Goal: Information Seeking & Learning: Learn about a topic

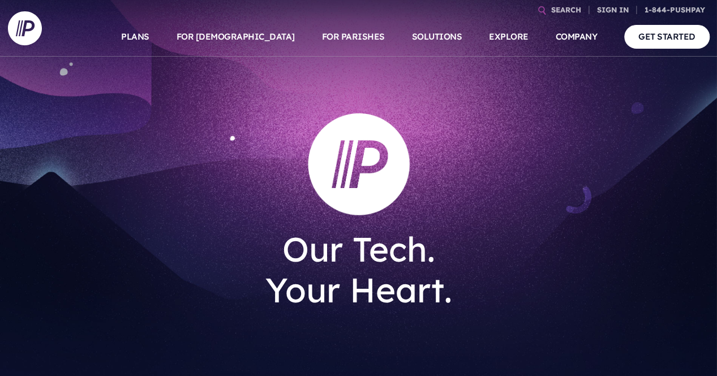
scroll to position [7, 0]
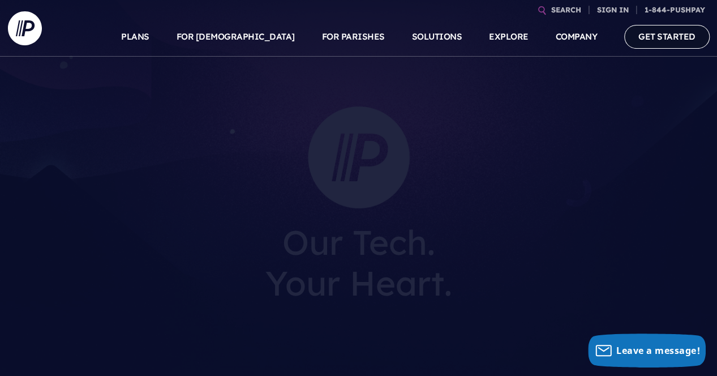
click at [653, 41] on link "GET STARTED" at bounding box center [666, 36] width 85 height 23
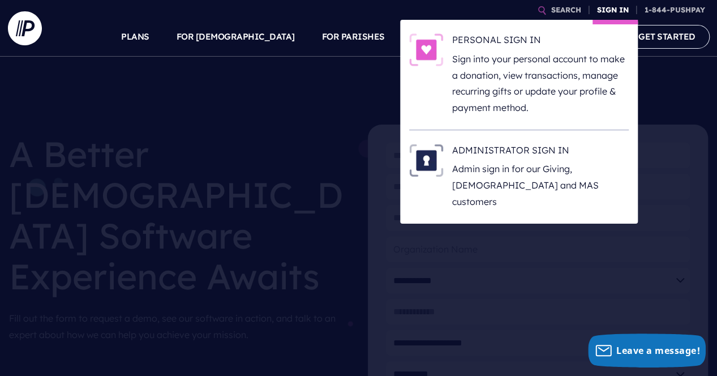
click at [611, 14] on link "SIGN IN" at bounding box center [612, 10] width 41 height 20
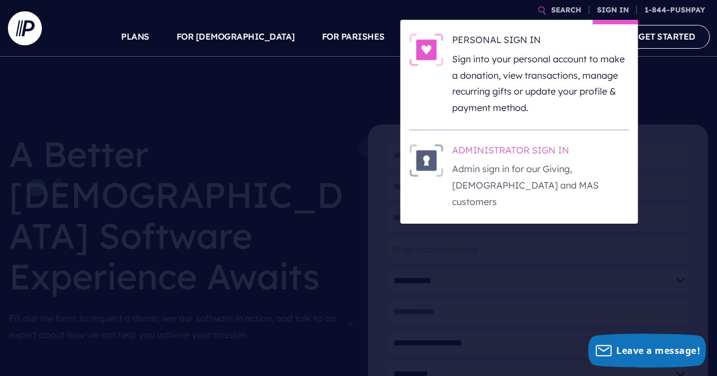
click at [508, 152] on h6 "ADMINISTRATOR SIGN IN" at bounding box center [540, 152] width 176 height 17
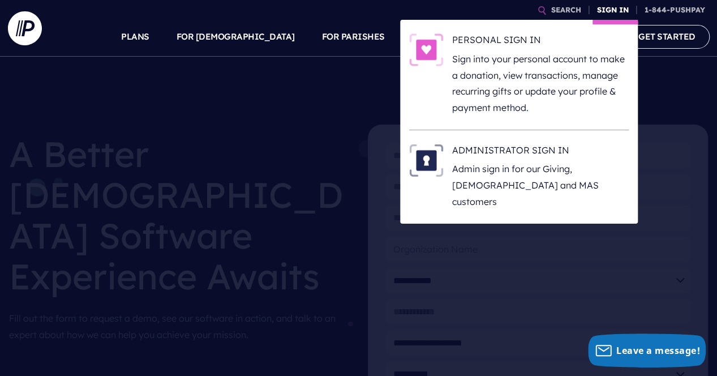
click at [607, 8] on link "SIGN IN" at bounding box center [612, 10] width 41 height 20
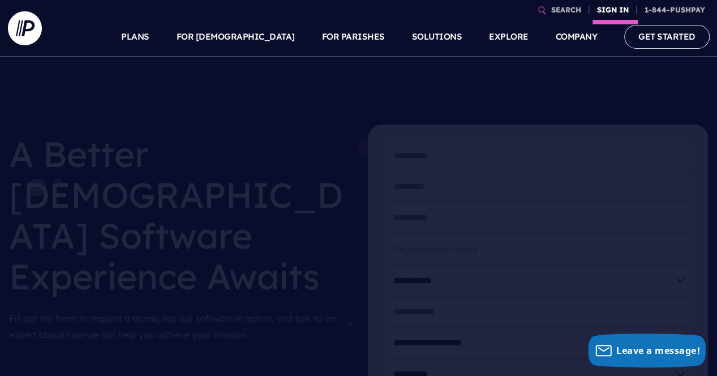
click at [614, 6] on link "SIGN IN" at bounding box center [612, 10] width 41 height 20
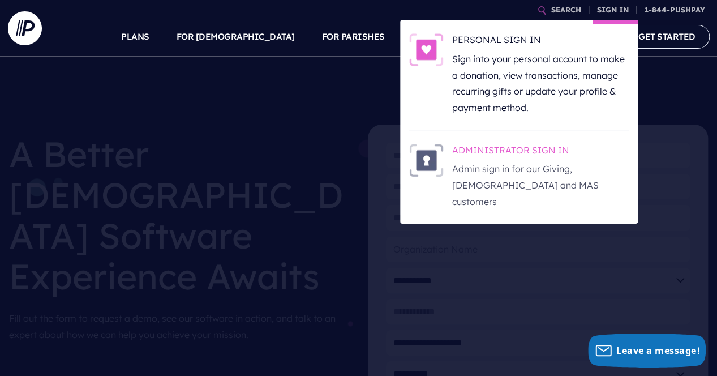
click at [506, 150] on h6 "ADMINISTRATOR SIGN IN" at bounding box center [540, 152] width 176 height 17
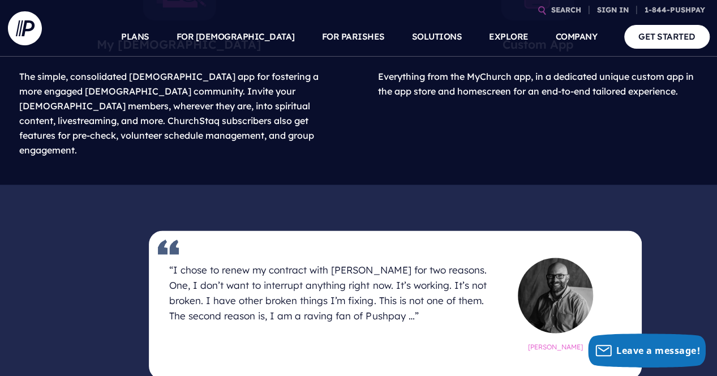
scroll to position [638, 0]
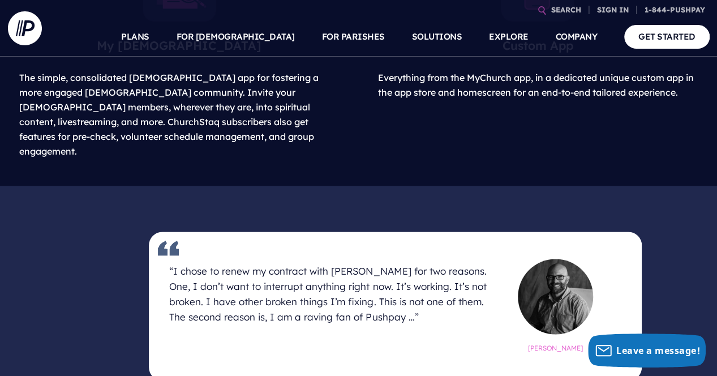
click at [660, 222] on div "“I chose to renew my contract with Pushpay for two reasons. One, I don’t want t…" at bounding box center [359, 305] width 701 height 167
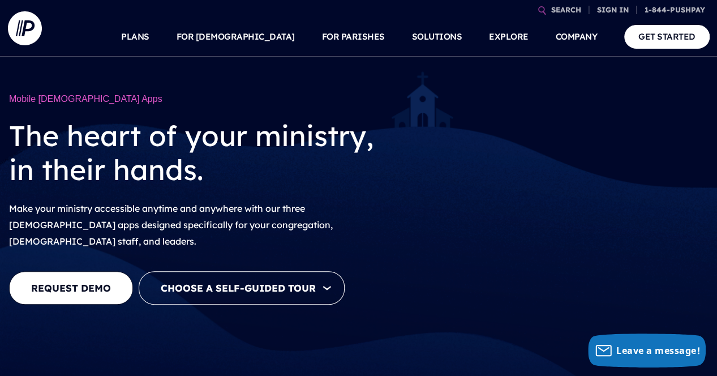
scroll to position [0, 0]
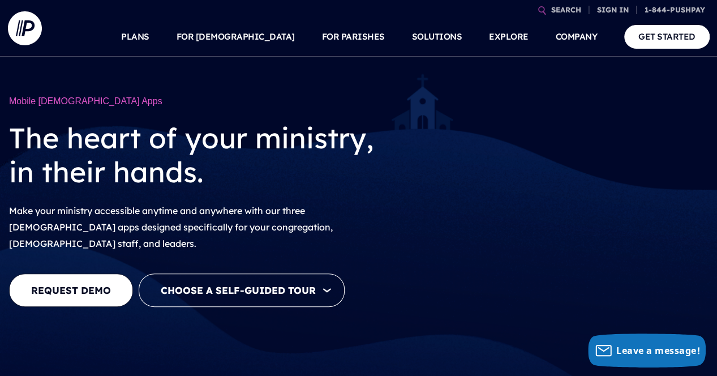
click at [1, 164] on div "Mobile Church Apps The heart of your ministry, in their hands. Make your minist…" at bounding box center [358, 197] width 717 height 394
click at [1, 150] on div "Mobile Church Apps The heart of your ministry, in their hands. Make your minist…" at bounding box center [358, 197] width 717 height 394
